Goal: Complete application form: Complete application form

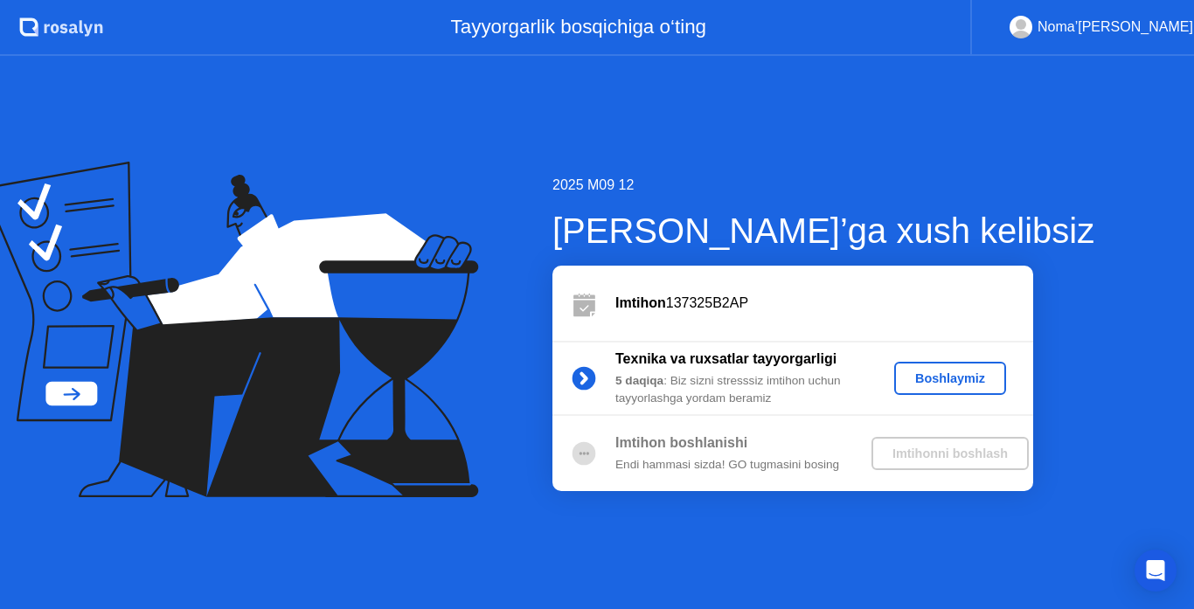
click at [923, 384] on div "Boshlaymiz" at bounding box center [951, 379] width 98 height 14
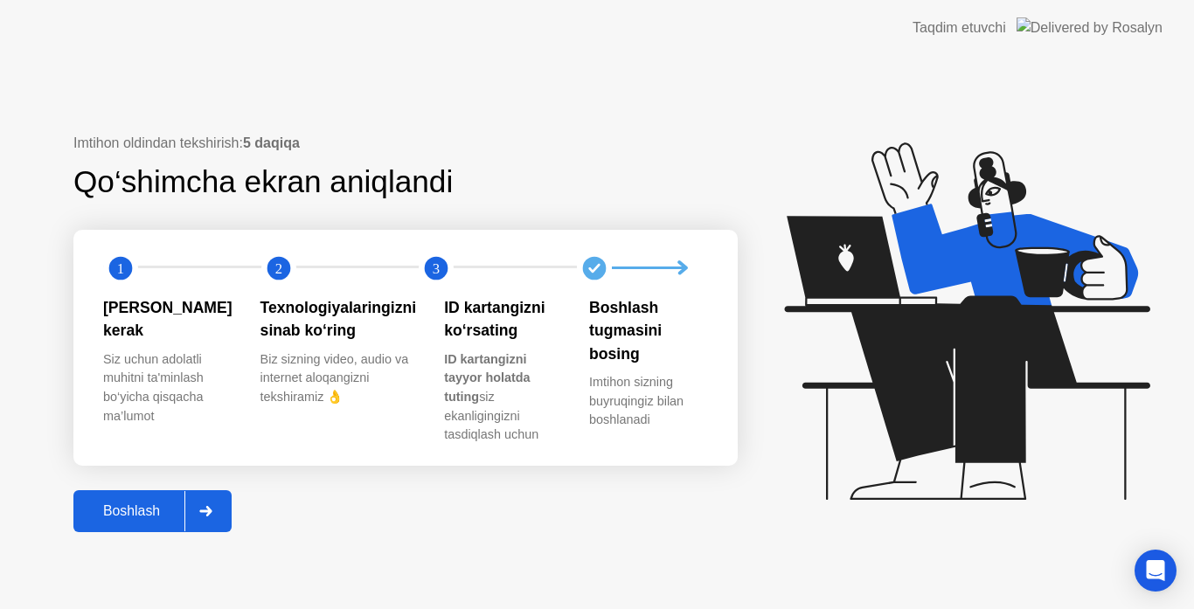
click at [157, 504] on div "Boshlash" at bounding box center [132, 512] width 106 height 16
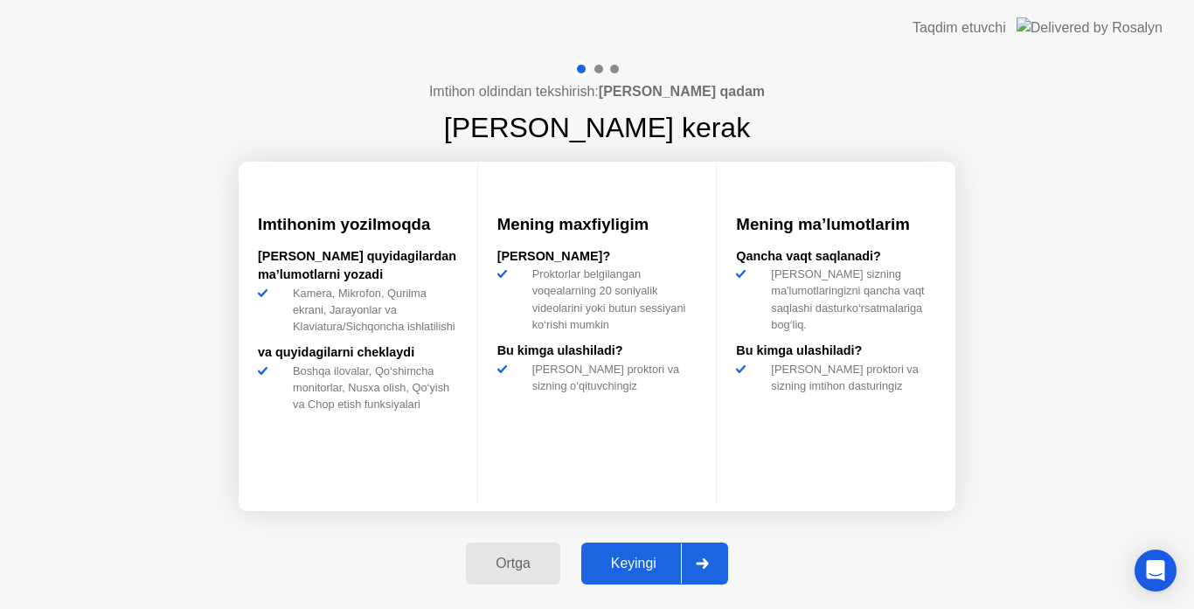
click at [627, 559] on div "Keyingi" at bounding box center [634, 564] width 94 height 16
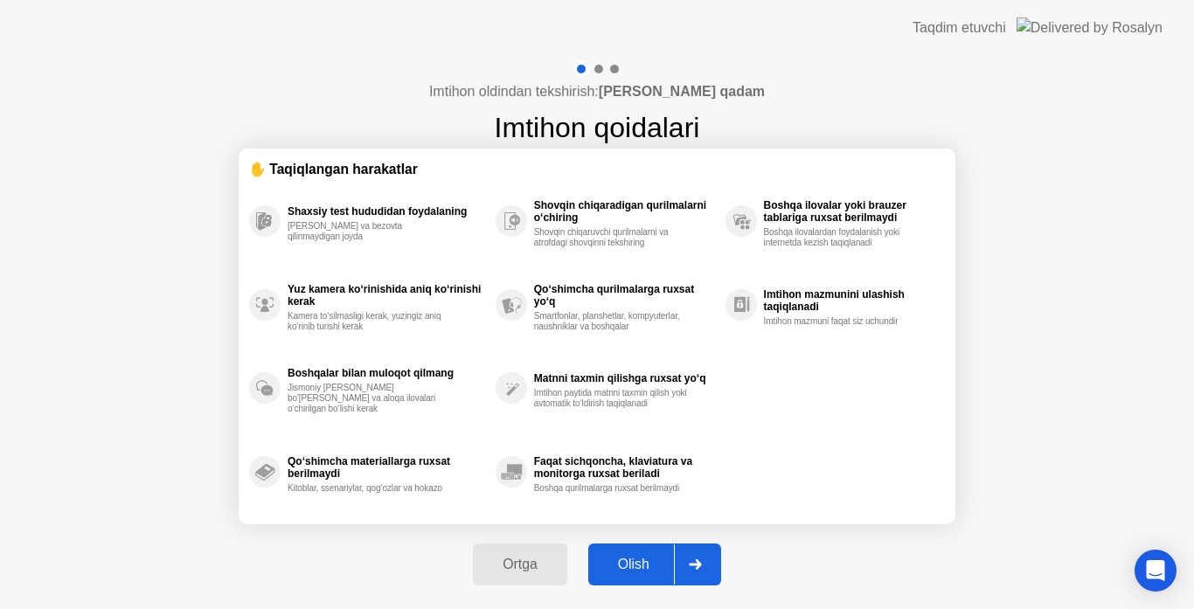
click at [658, 567] on div "Olish" at bounding box center [634, 565] width 80 height 16
select select "**********"
select select "*******"
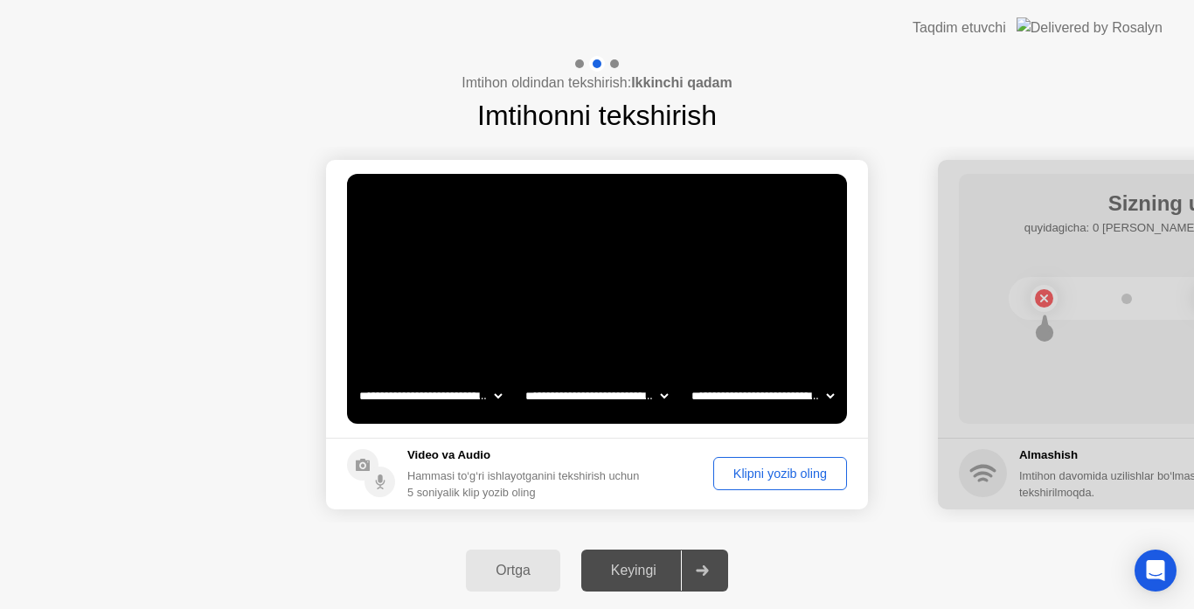
click at [750, 475] on div "Klipni yozib oling" at bounding box center [781, 474] width 122 height 14
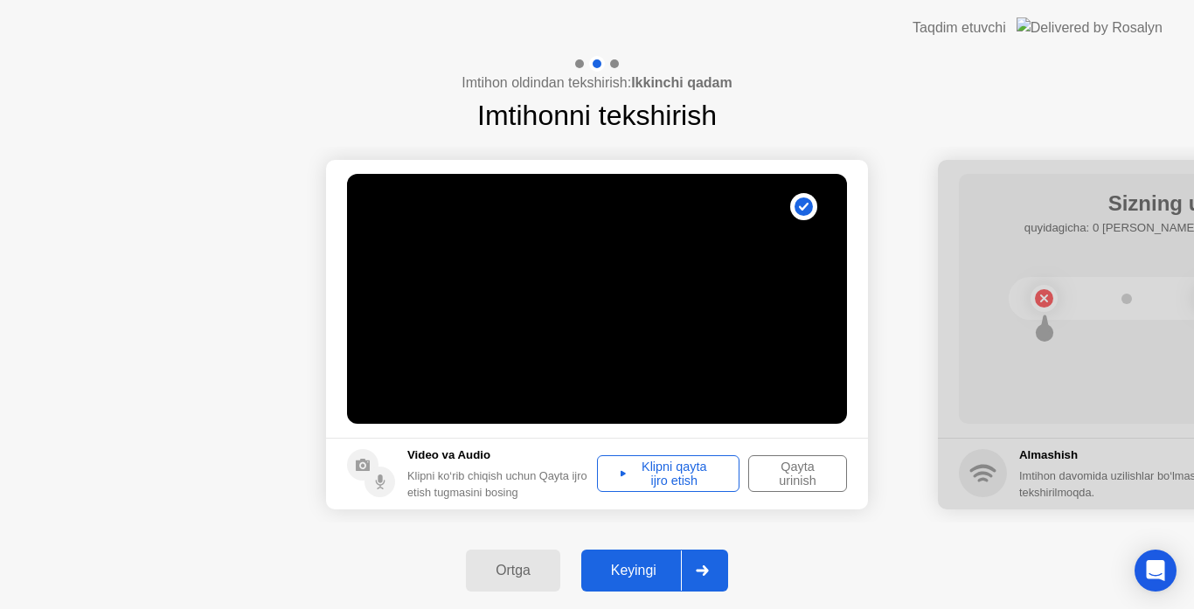
click at [672, 565] on div "Keyingi" at bounding box center [634, 571] width 94 height 16
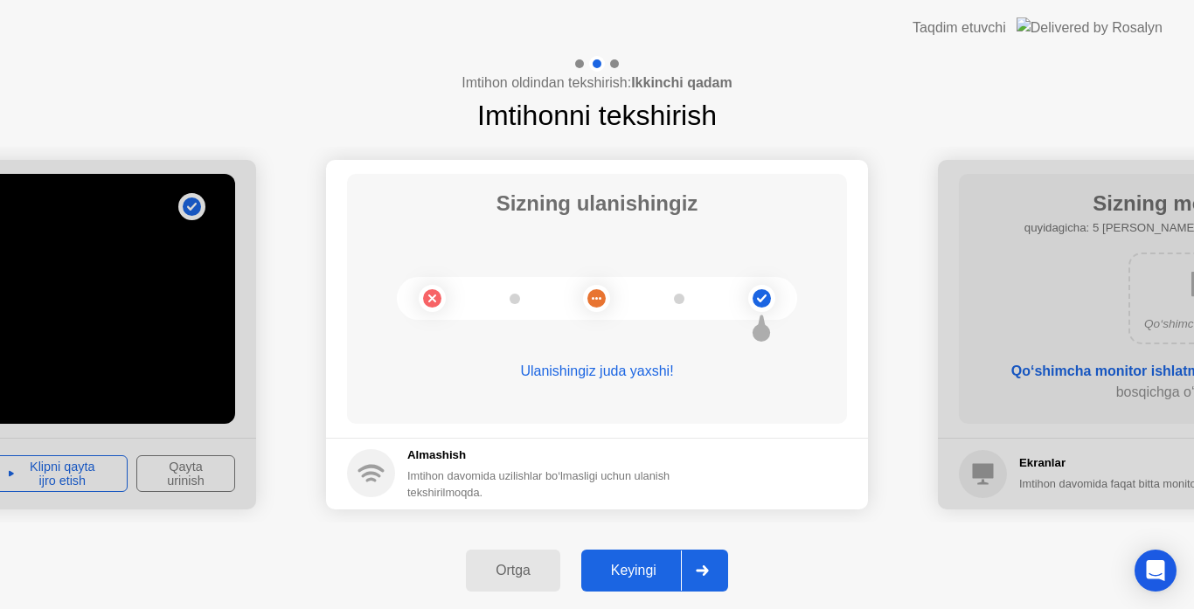
click at [659, 564] on div "Keyingi" at bounding box center [634, 571] width 94 height 16
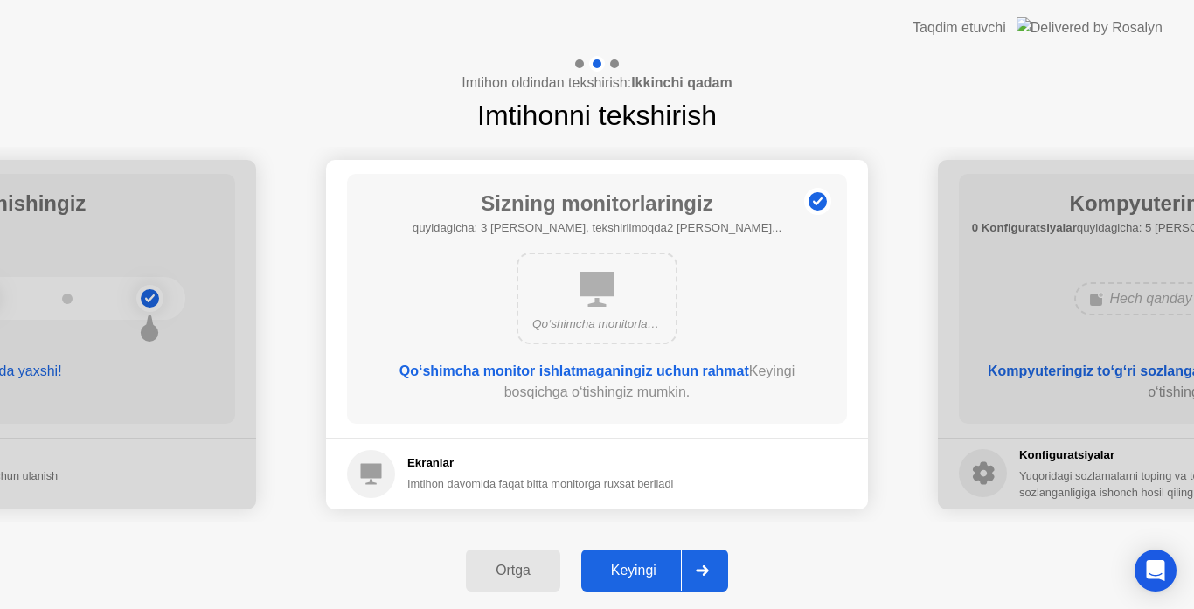
click at [653, 570] on div "Keyingi" at bounding box center [634, 571] width 94 height 16
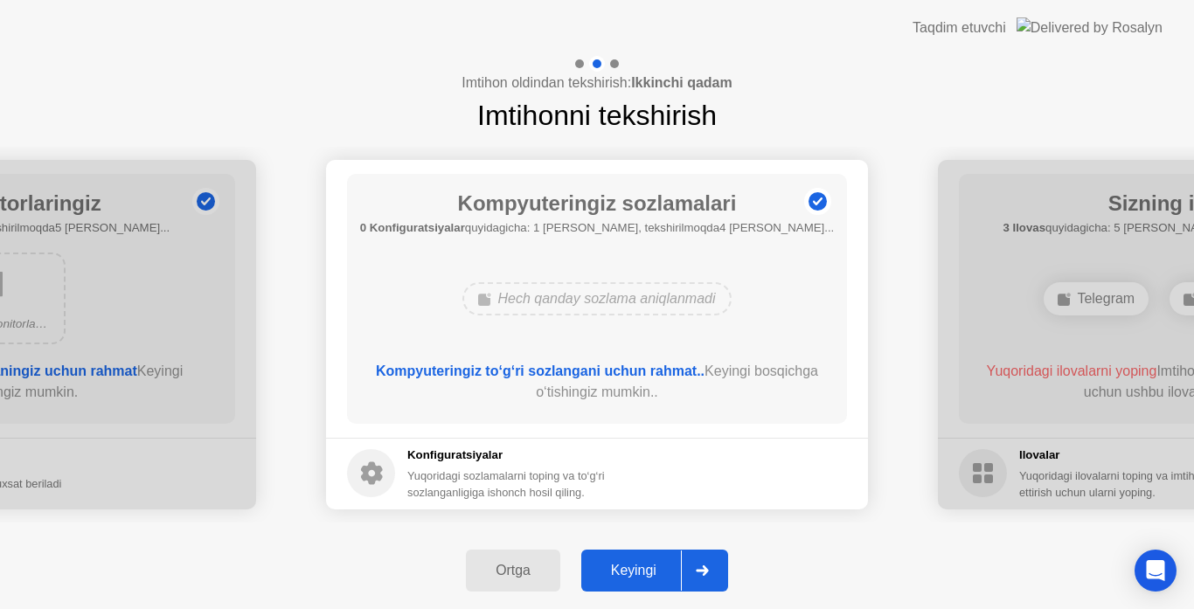
click at [653, 570] on div "Keyingi" at bounding box center [634, 571] width 94 height 16
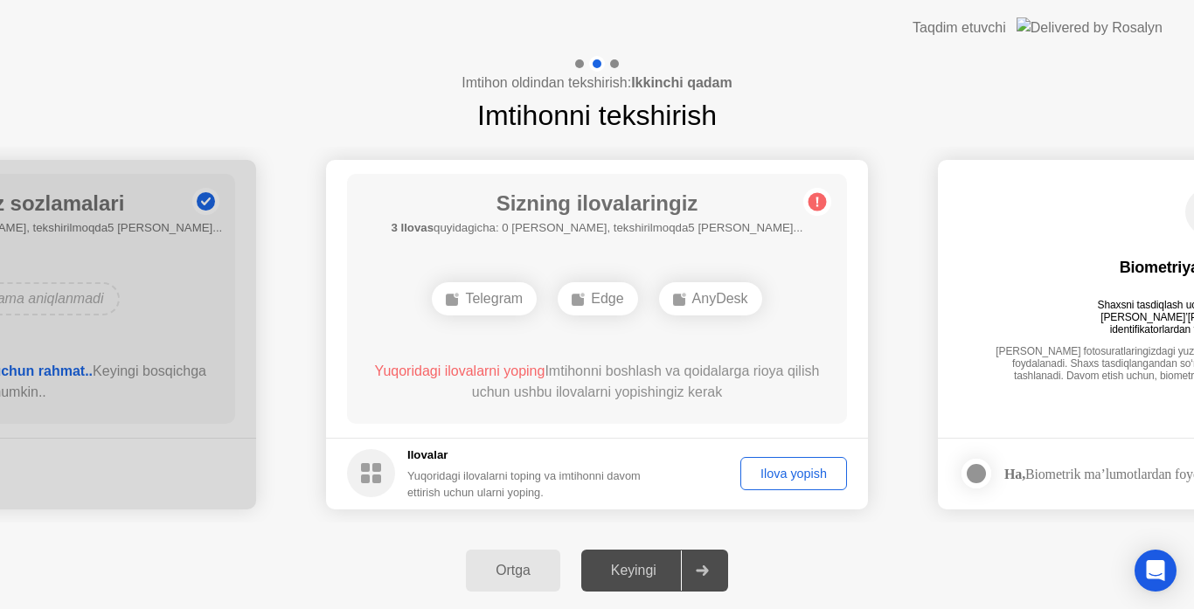
click at [763, 468] on div "Ilova yopish" at bounding box center [794, 474] width 94 height 14
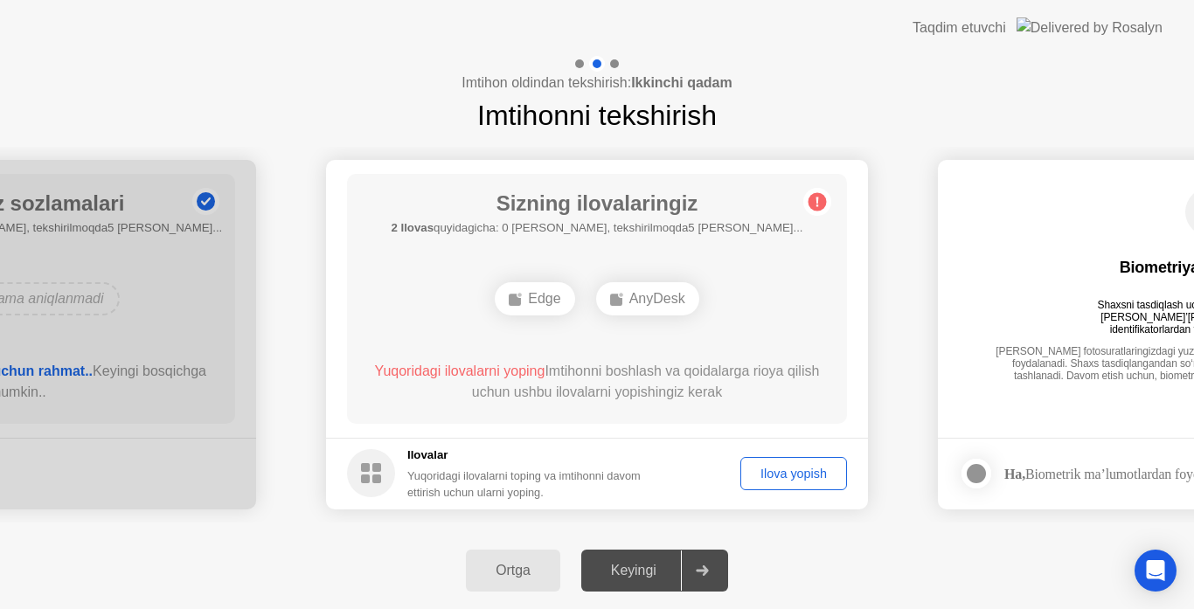
click at [797, 473] on div "Ilova yopish" at bounding box center [794, 474] width 94 height 14
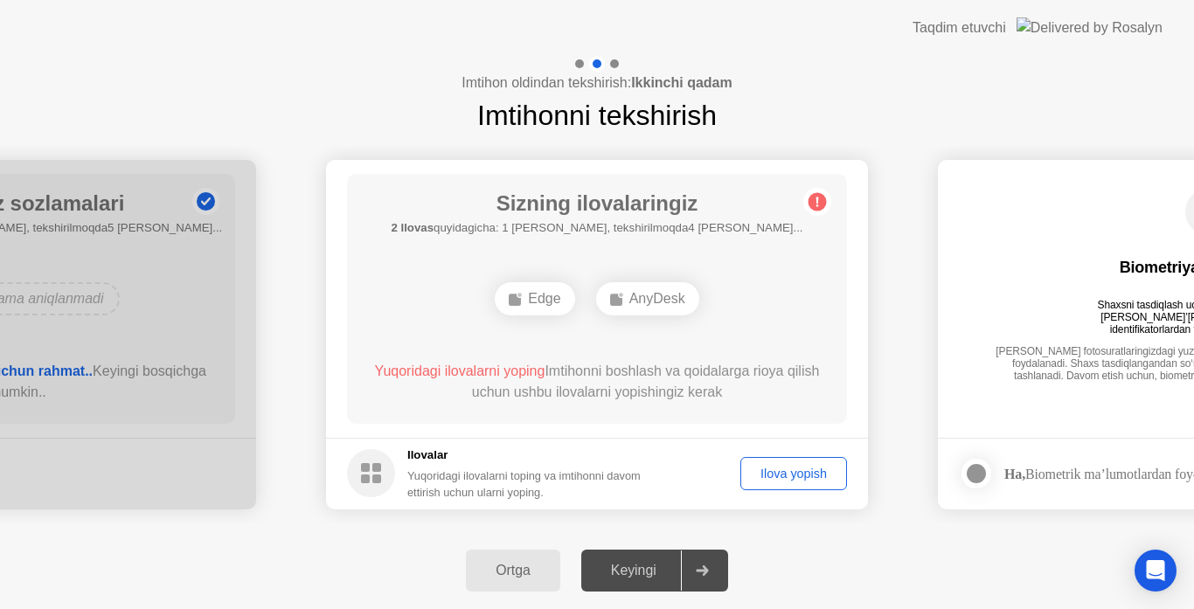
click at [802, 474] on div "Ilova yopish" at bounding box center [794, 474] width 94 height 14
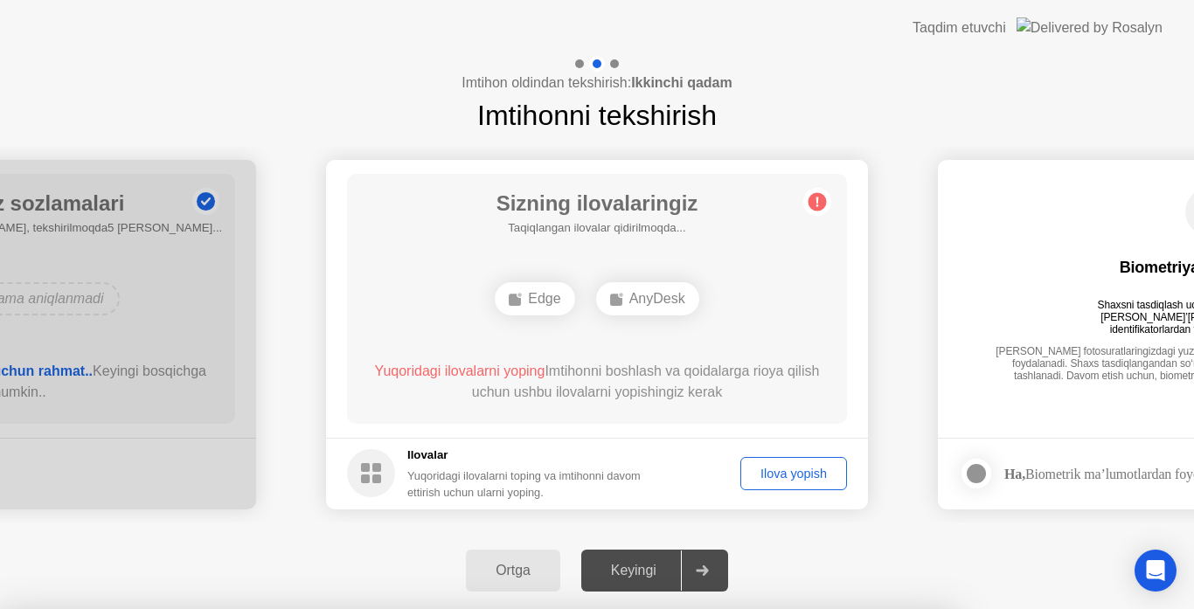
click at [903, 609] on div at bounding box center [597, 609] width 1194 height 0
drag, startPoint x: 906, startPoint y: 547, endPoint x: 868, endPoint y: 564, distance: 41.5
click at [906, 609] on div at bounding box center [597, 609] width 1194 height 0
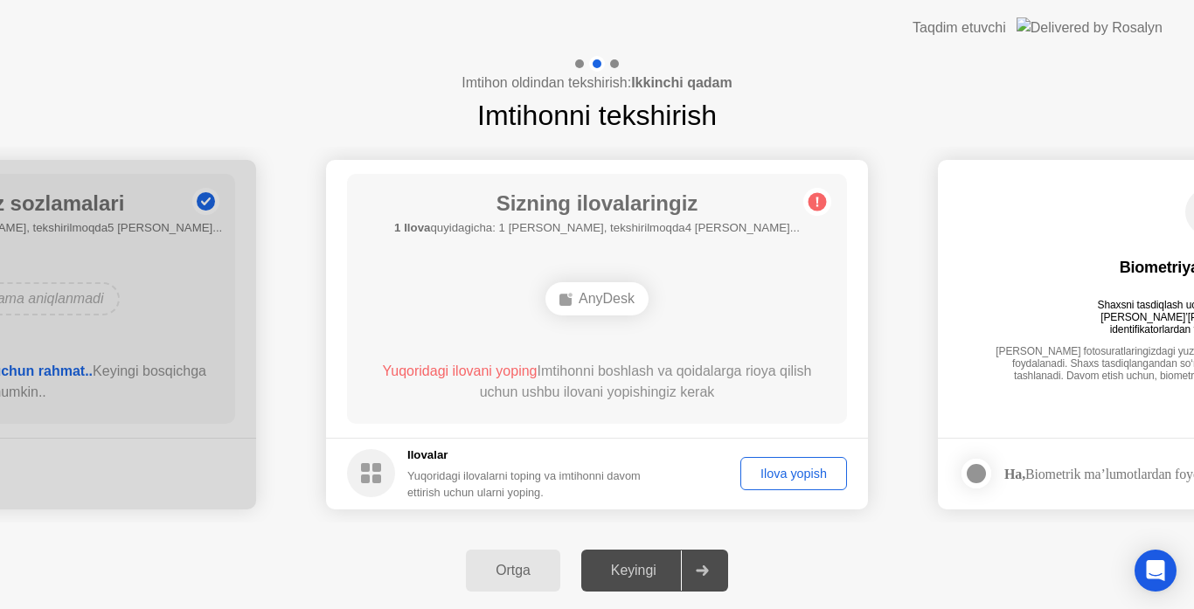
click at [611, 303] on div "AnyDesk" at bounding box center [597, 298] width 103 height 33
click at [718, 306] on div "Edge AnyDesk" at bounding box center [597, 298] width 400 height 47
click at [801, 472] on div "Ilova yopish" at bounding box center [794, 474] width 94 height 14
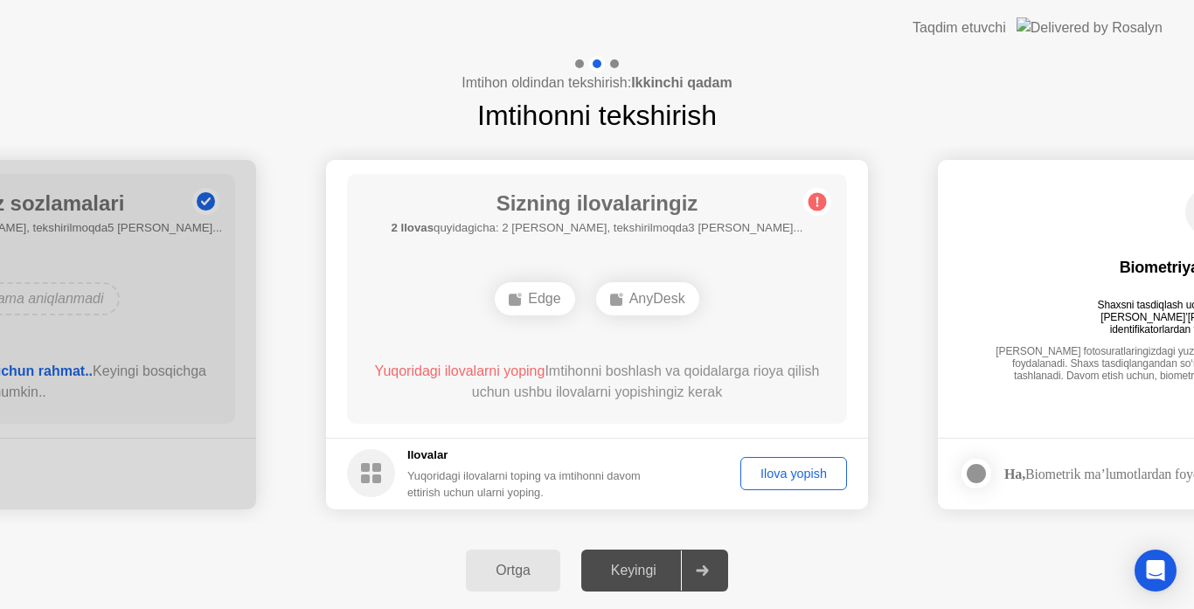
click at [769, 476] on div "Ilova yopish" at bounding box center [794, 474] width 94 height 14
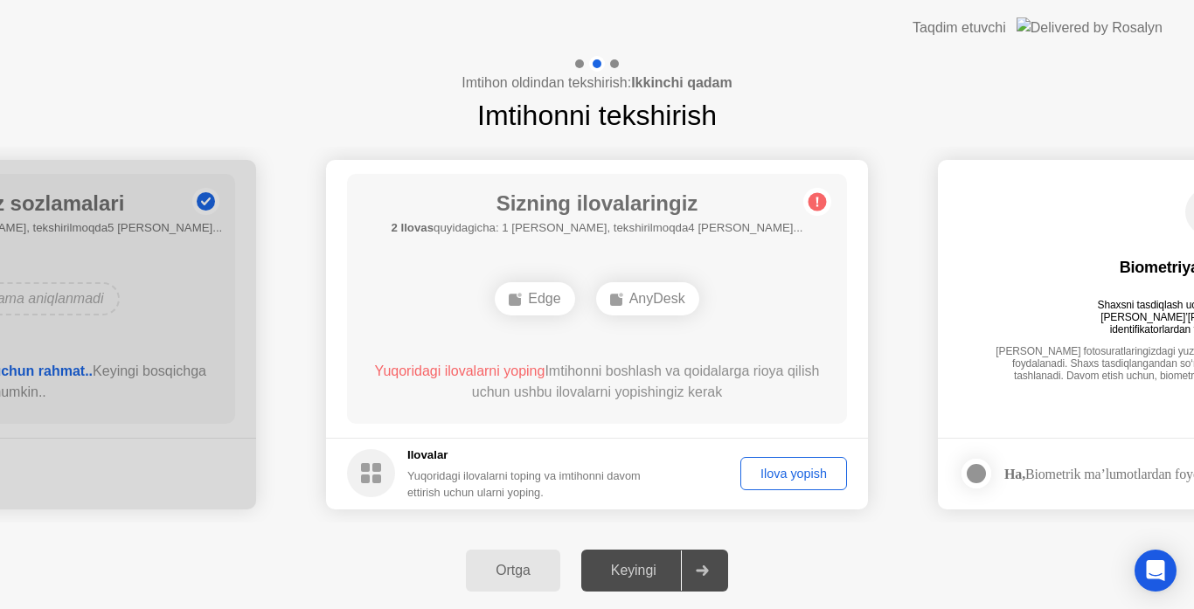
click at [765, 473] on div "Ilova yopish" at bounding box center [794, 474] width 94 height 14
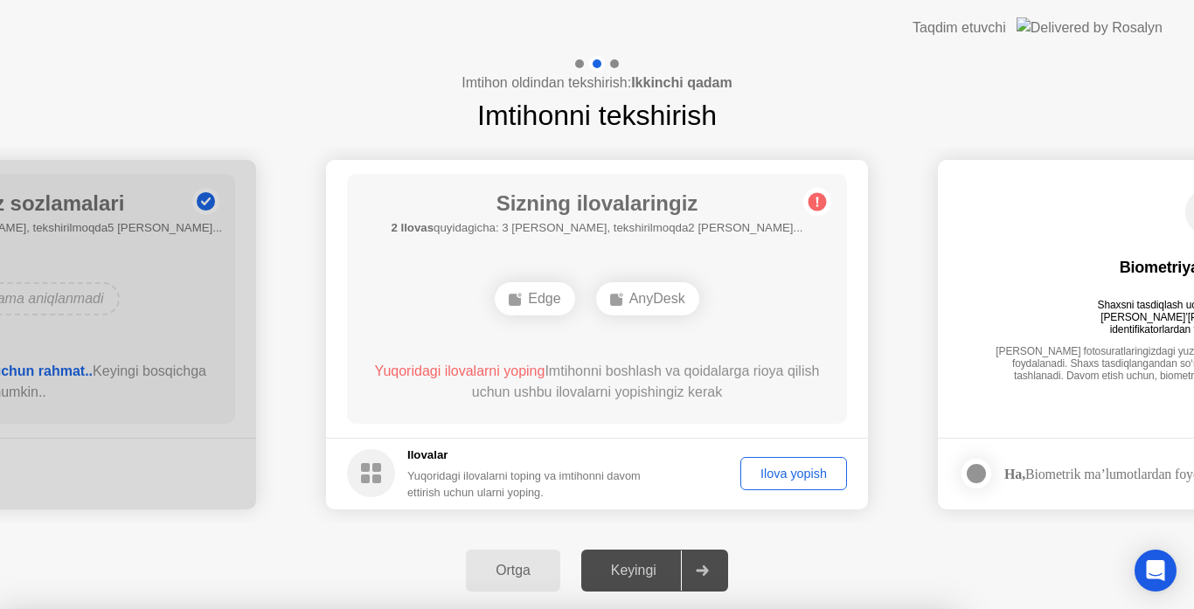
click at [833, 609] on div at bounding box center [597, 609] width 1194 height 0
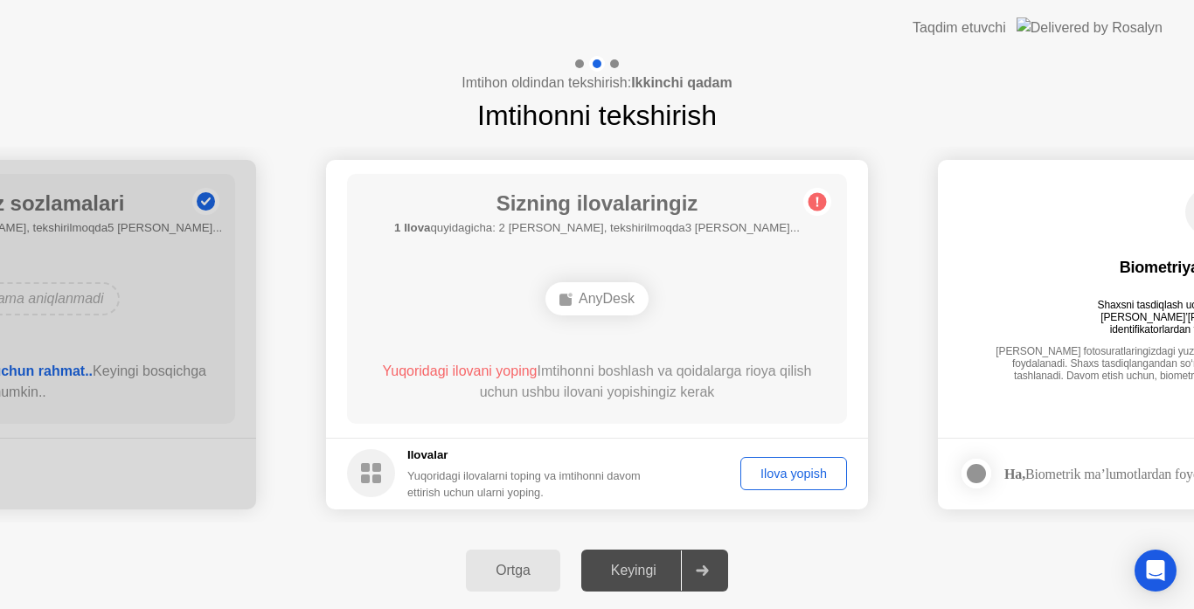
click at [690, 562] on div at bounding box center [702, 571] width 42 height 40
click at [801, 470] on div "Ilova yopish" at bounding box center [794, 474] width 94 height 14
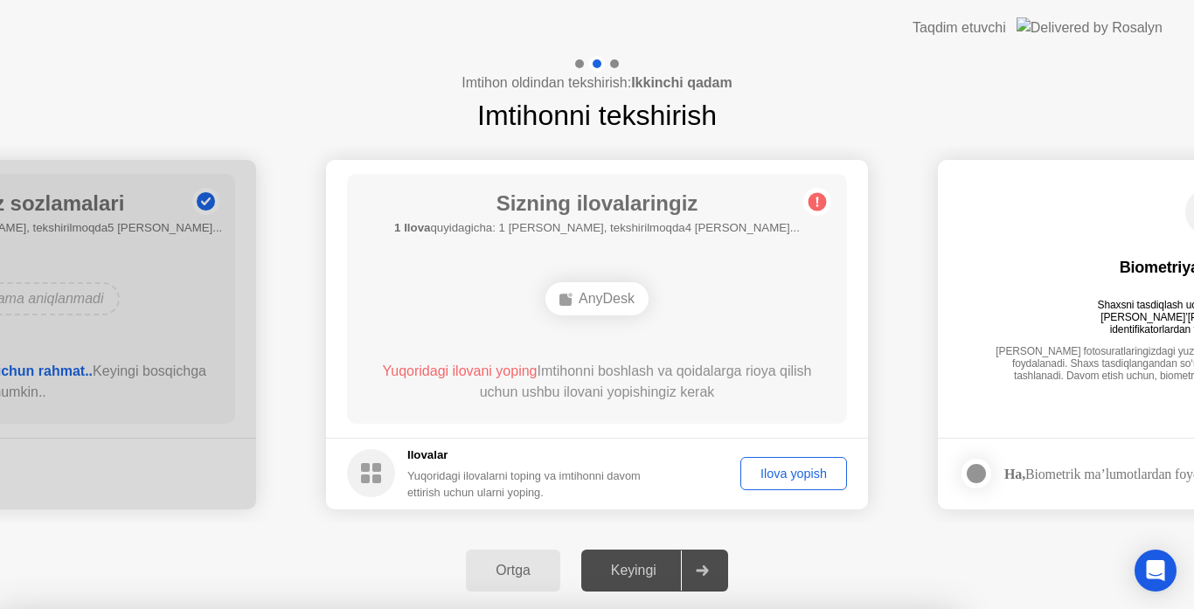
drag, startPoint x: 609, startPoint y: 331, endPoint x: 596, endPoint y: 265, distance: 67.6
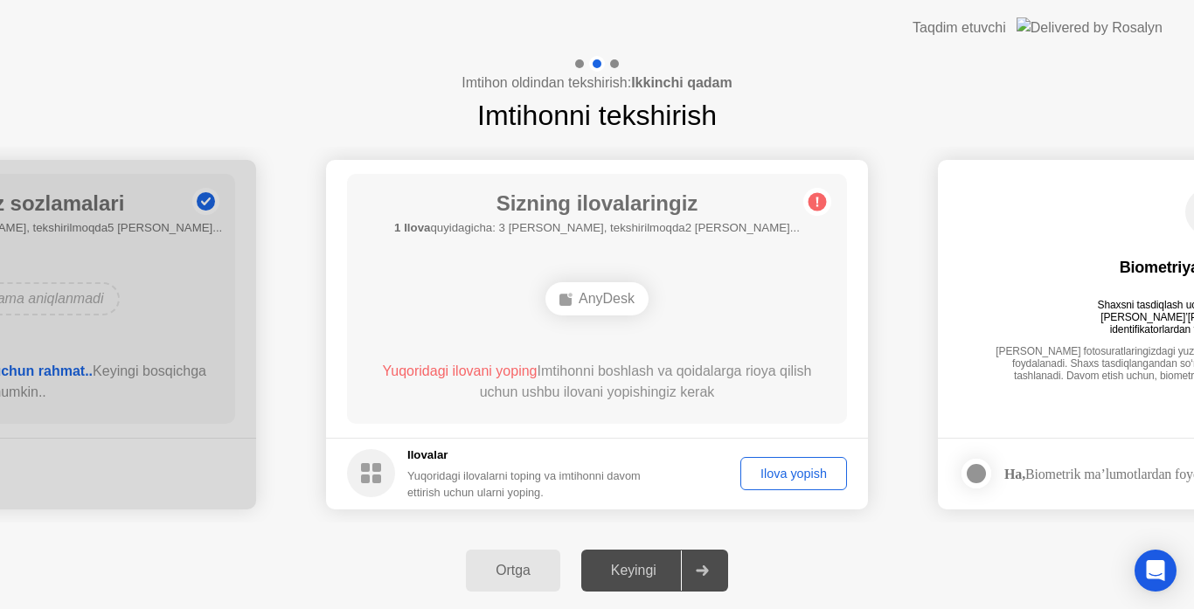
drag, startPoint x: 637, startPoint y: 570, endPoint x: 656, endPoint y: 565, distance: 19.1
click at [638, 571] on div "Keyingi" at bounding box center [634, 571] width 94 height 16
click at [797, 467] on div "Ilova yopish" at bounding box center [794, 474] width 94 height 14
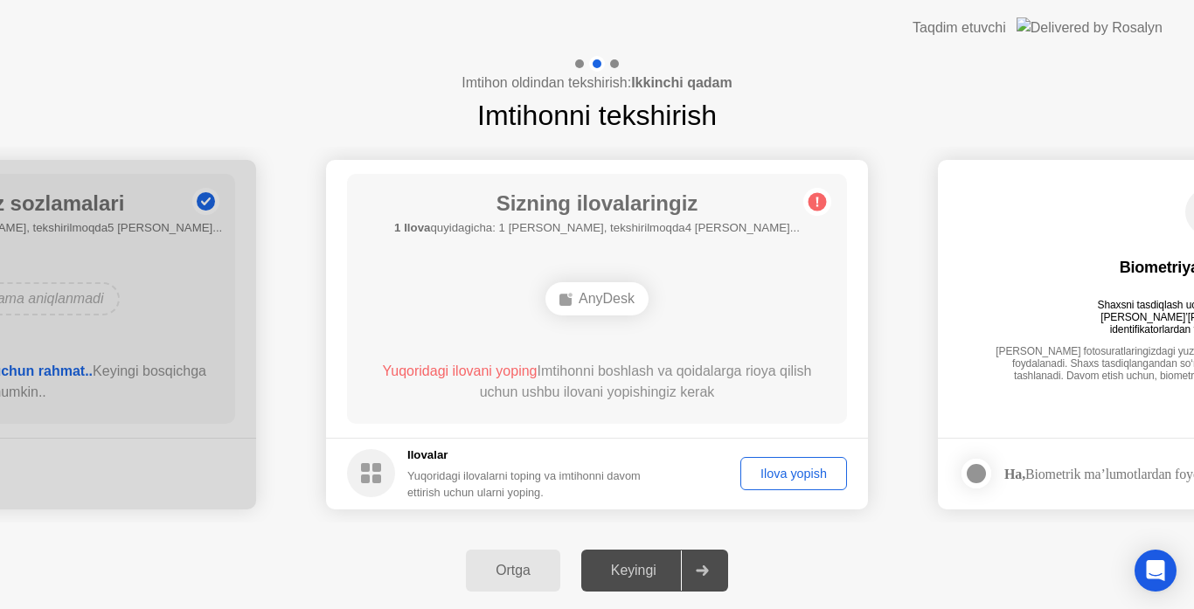
click at [1078, 395] on div "Biometriya uchun rozilik Shaxsni tasdiqlash uchun sizning test dasturingiz [PER…" at bounding box center [1209, 286] width 500 height 225
click at [803, 468] on div "Ilova yopish" at bounding box center [794, 474] width 94 height 14
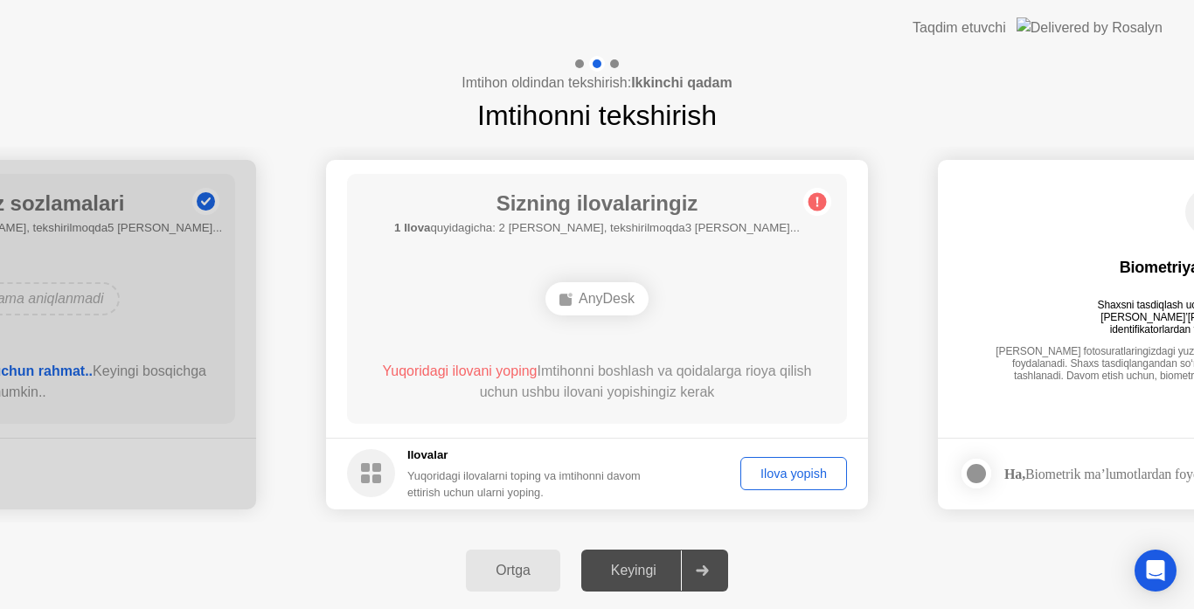
click at [771, 468] on div "Ilova yopish" at bounding box center [794, 474] width 94 height 14
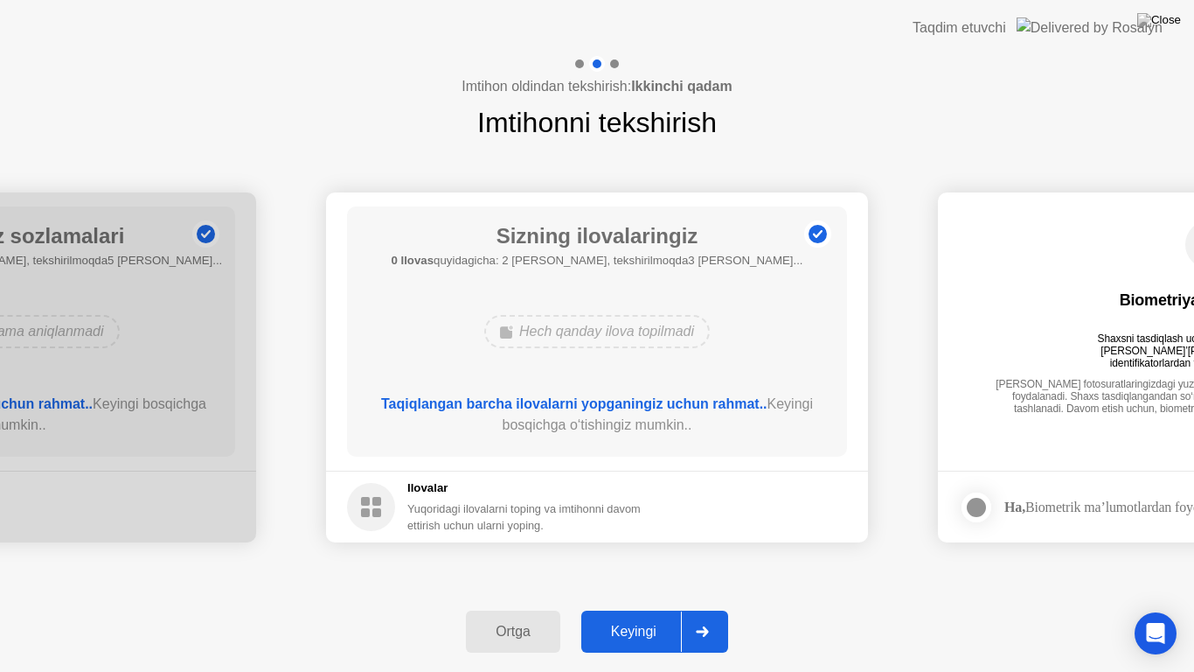
click at [659, 609] on button "Keyingi" at bounding box center [654, 631] width 147 height 42
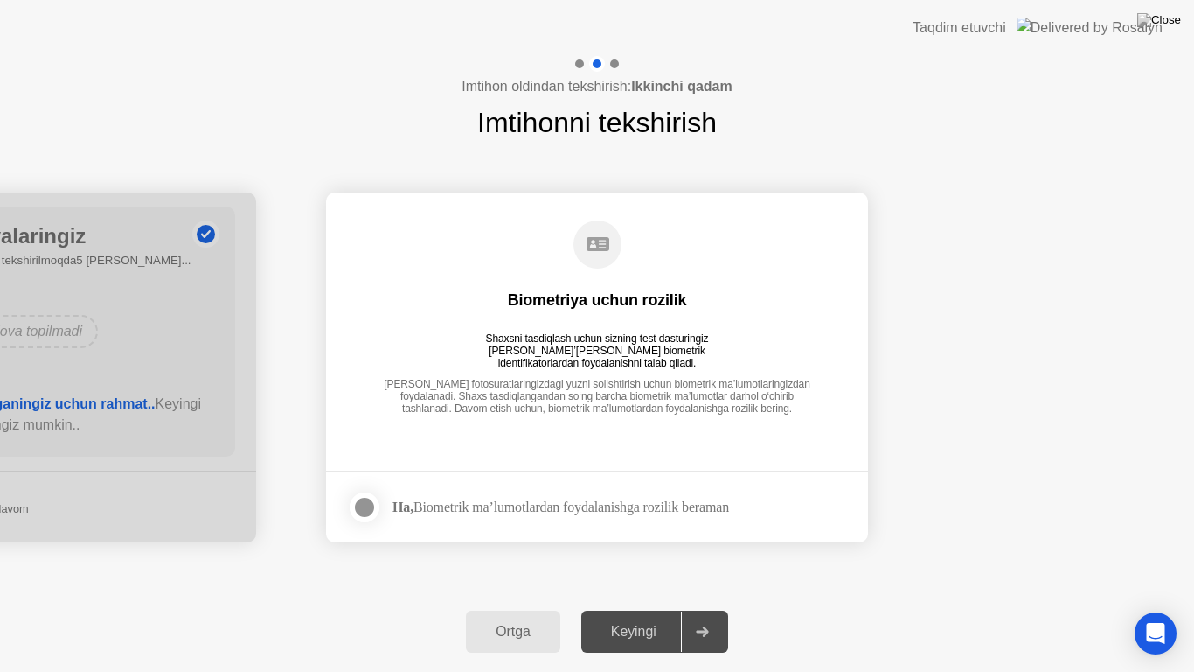
click at [665, 609] on div "Keyingi" at bounding box center [634, 631] width 94 height 16
click at [367, 510] on div at bounding box center [364, 507] width 21 height 21
click at [673, 609] on div "Keyingi" at bounding box center [634, 631] width 94 height 16
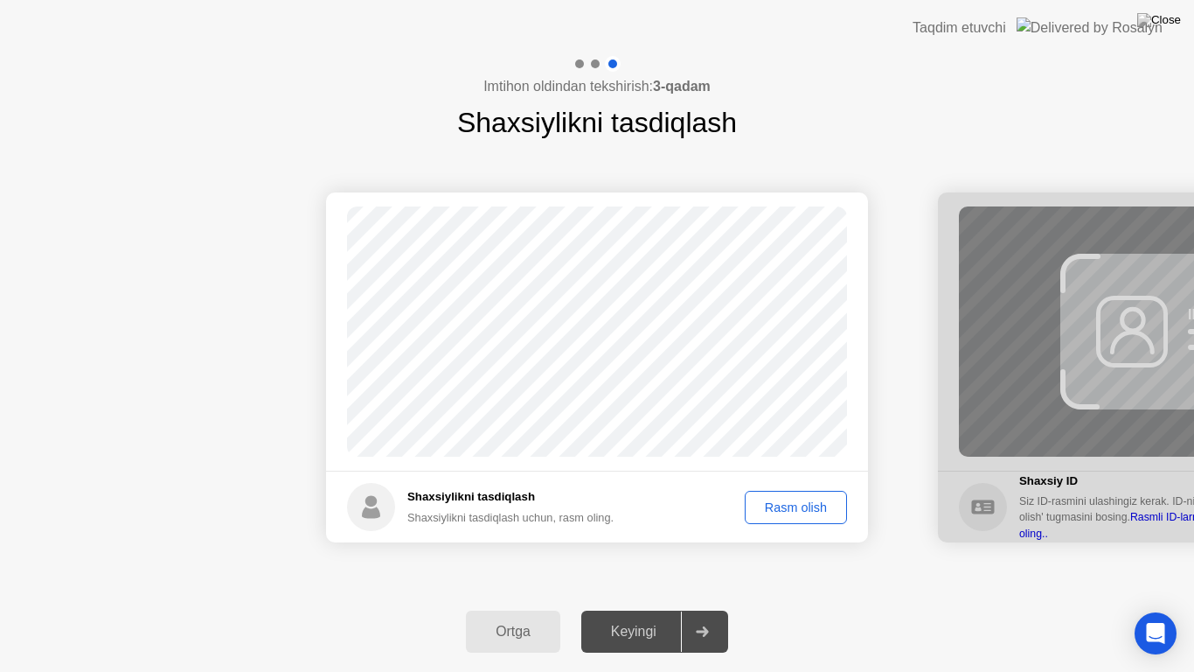
click at [833, 503] on div "Rasm olish" at bounding box center [796, 507] width 90 height 14
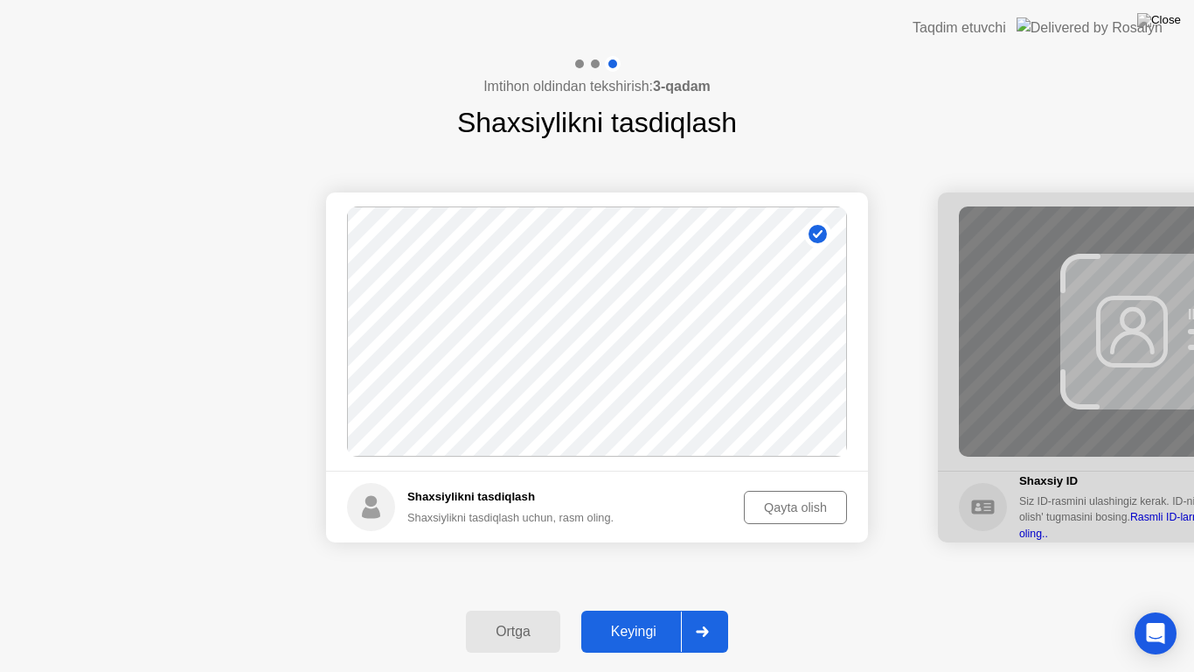
click at [678, 609] on div "Keyingi" at bounding box center [634, 631] width 94 height 16
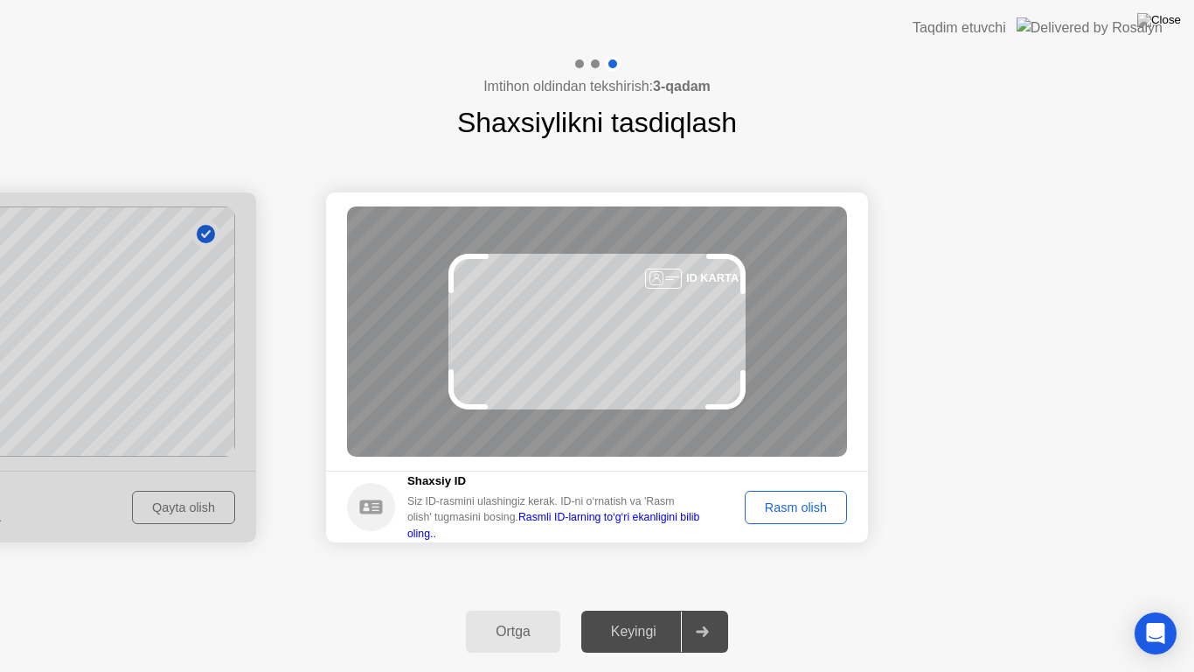
click at [825, 509] on div "Rasm olish" at bounding box center [796, 507] width 90 height 14
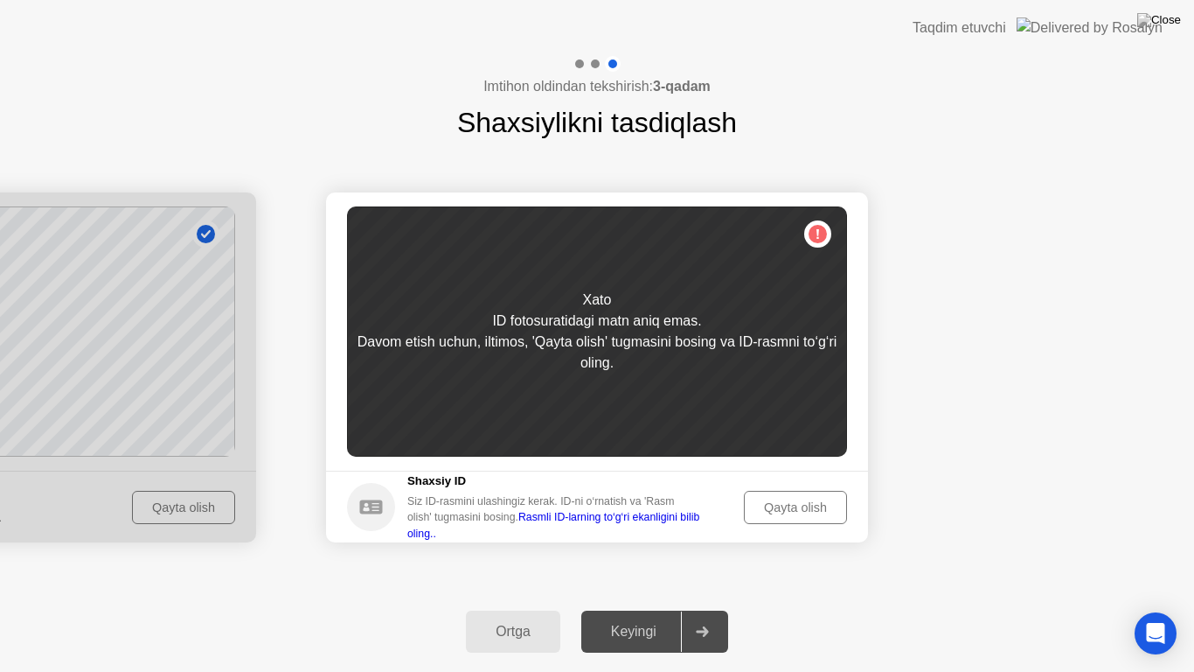
click at [825, 509] on div "Qayta olish" at bounding box center [795, 507] width 91 height 14
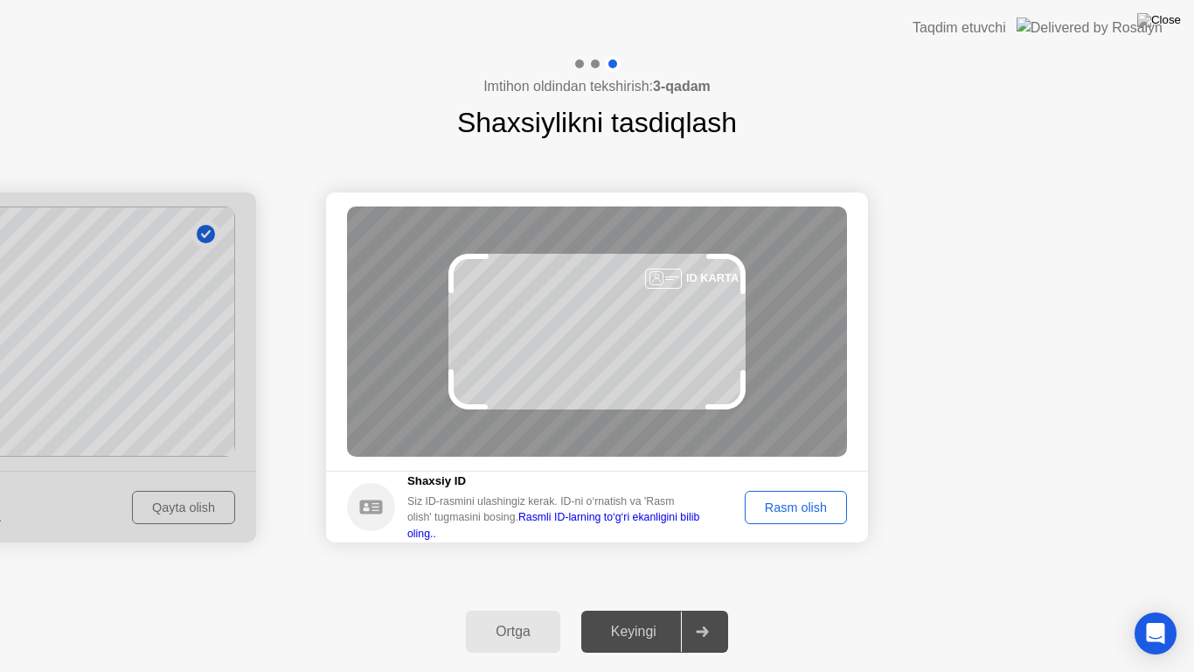
click at [824, 509] on div "Rasm olish" at bounding box center [796, 507] width 90 height 14
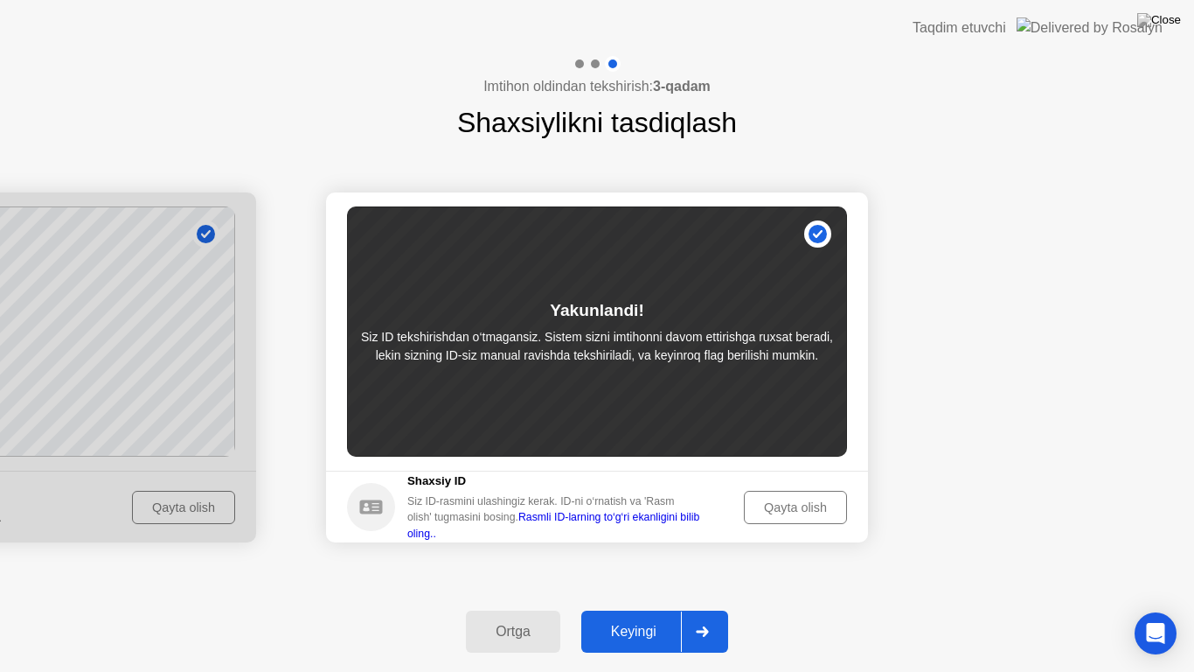
click at [604, 609] on div "Keyingi" at bounding box center [634, 631] width 94 height 16
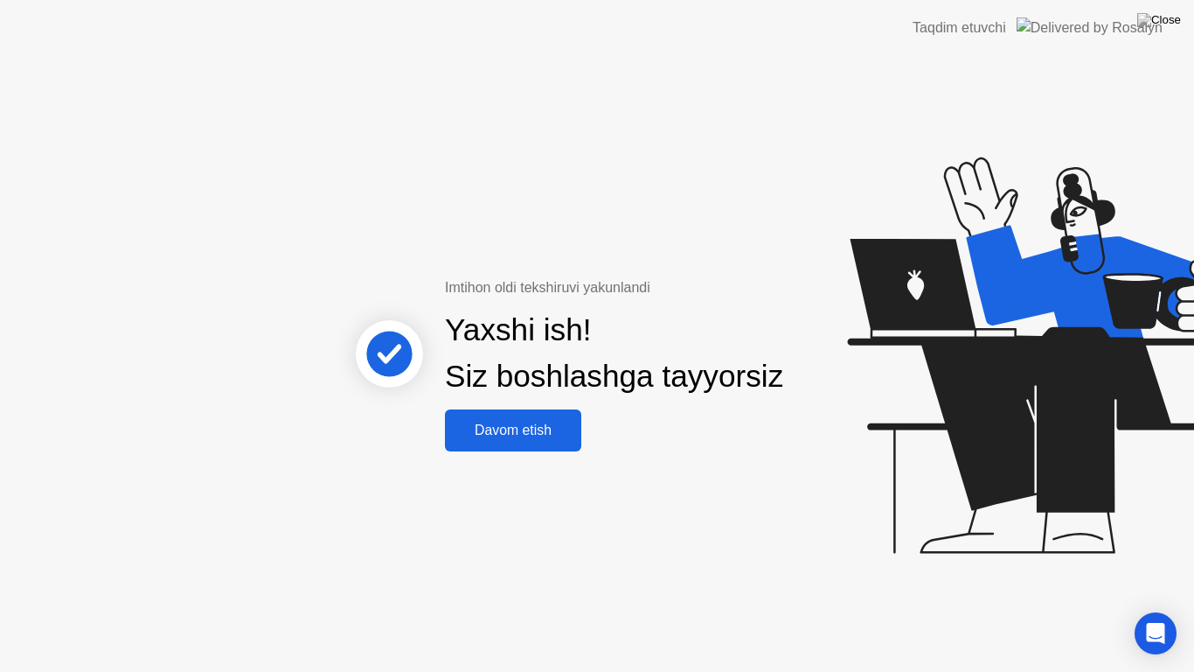
click at [521, 422] on div "Davom etish" at bounding box center [513, 430] width 126 height 16
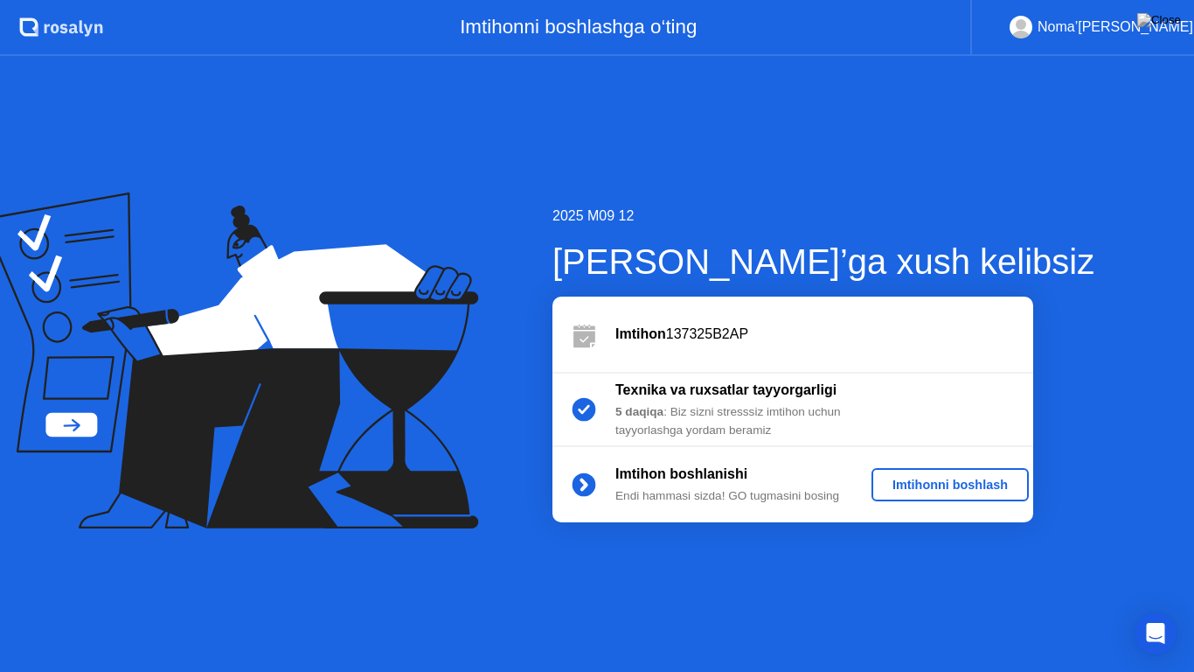
click at [920, 483] on div "Imtihonni boshlash" at bounding box center [950, 484] width 143 height 14
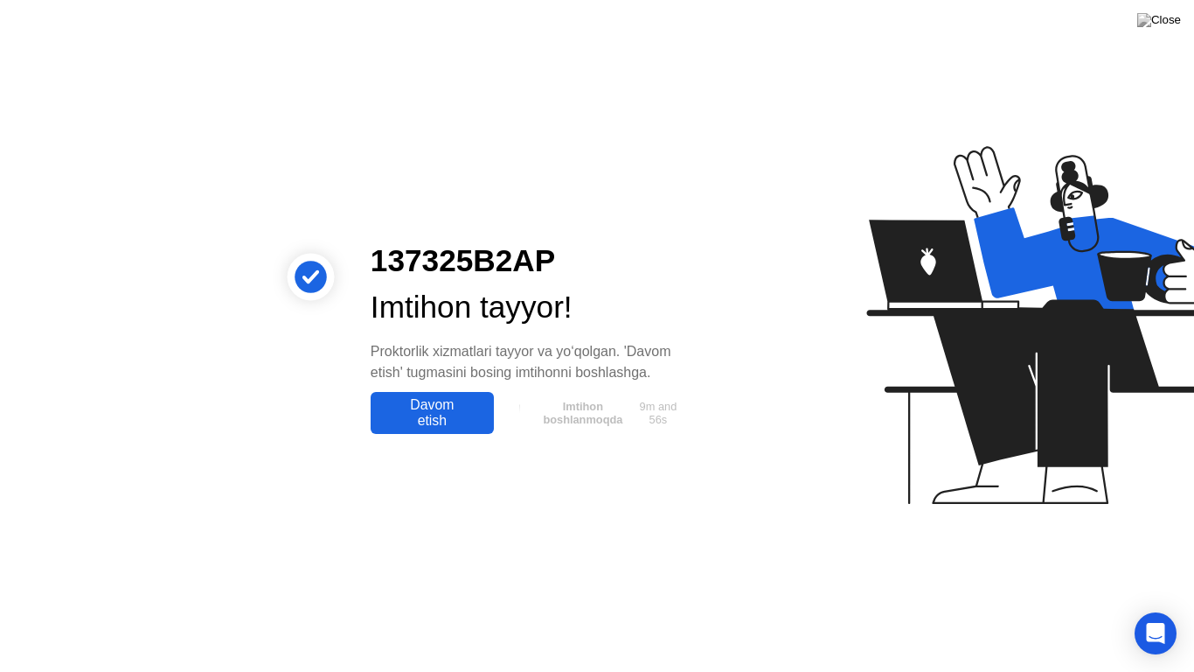
click at [477, 416] on div "Davom etish" at bounding box center [432, 412] width 113 height 31
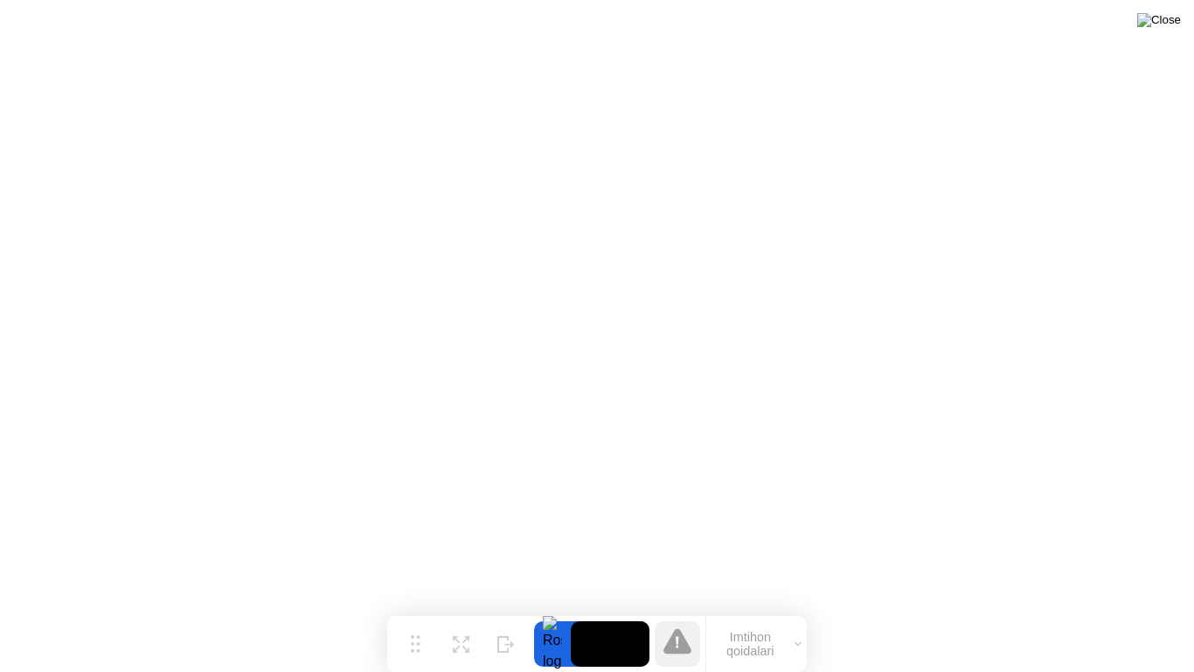
click at [1172, 17] on img at bounding box center [1160, 20] width 44 height 14
